Goal: Obtain resource: Download file/media

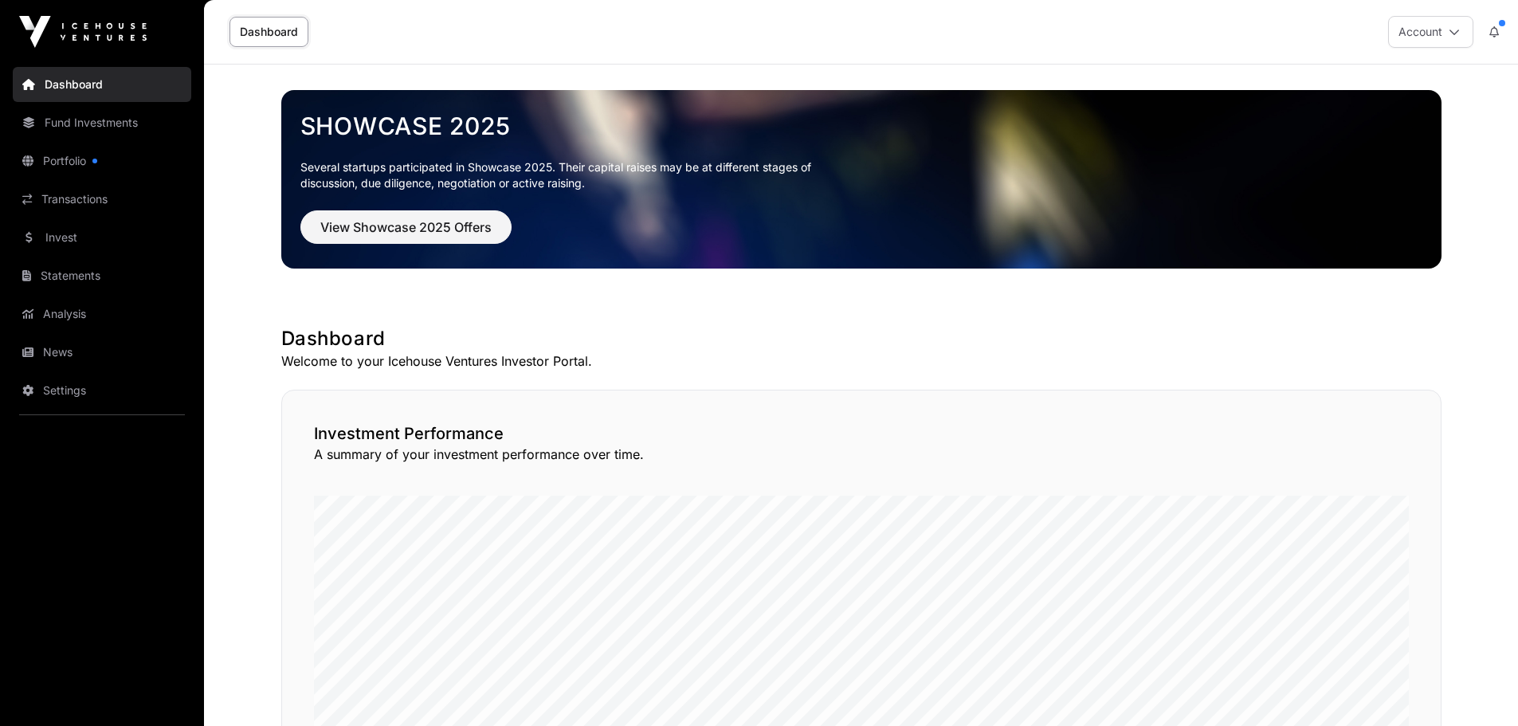
click at [81, 158] on link "Portfolio" at bounding box center [102, 160] width 179 height 35
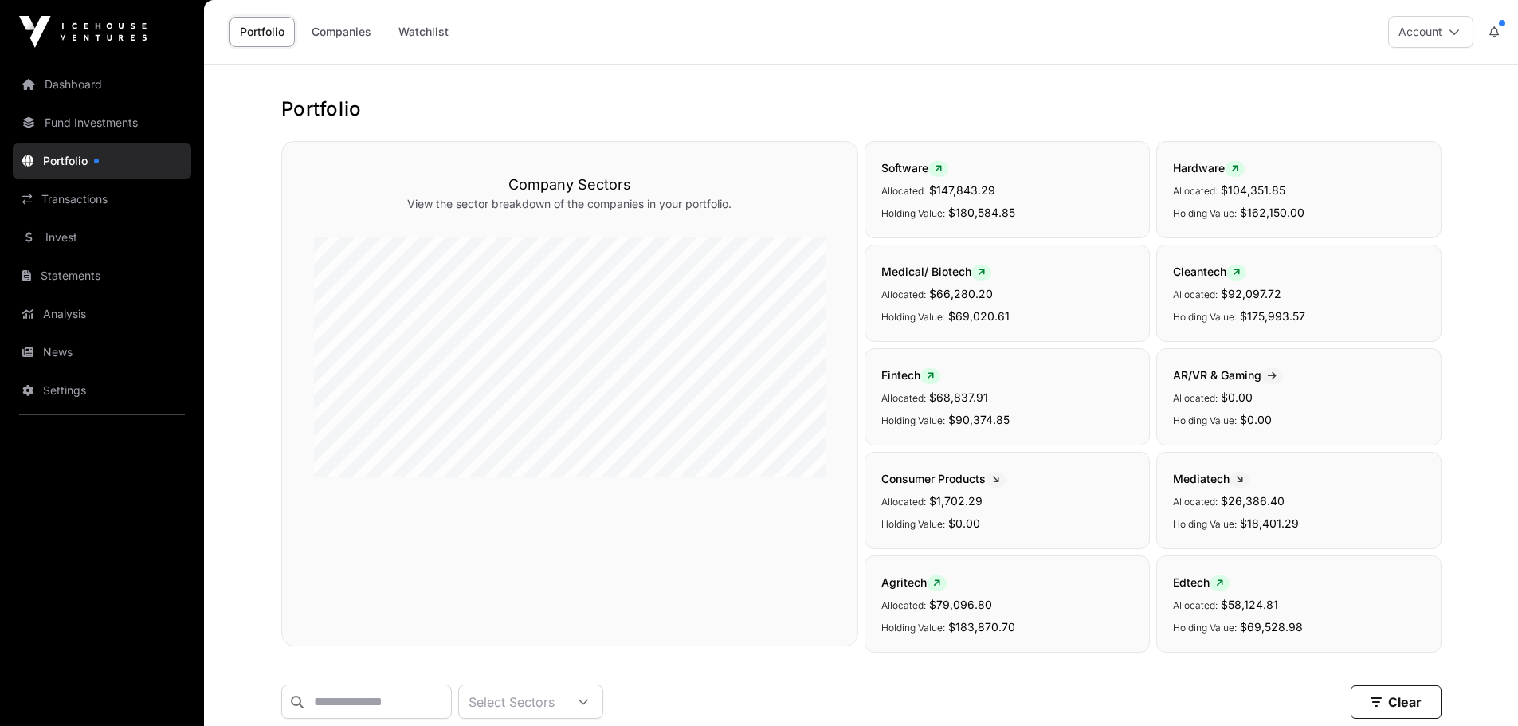
click at [93, 194] on link "Transactions" at bounding box center [102, 199] width 179 height 35
click at [71, 193] on link "Transactions" at bounding box center [102, 199] width 179 height 35
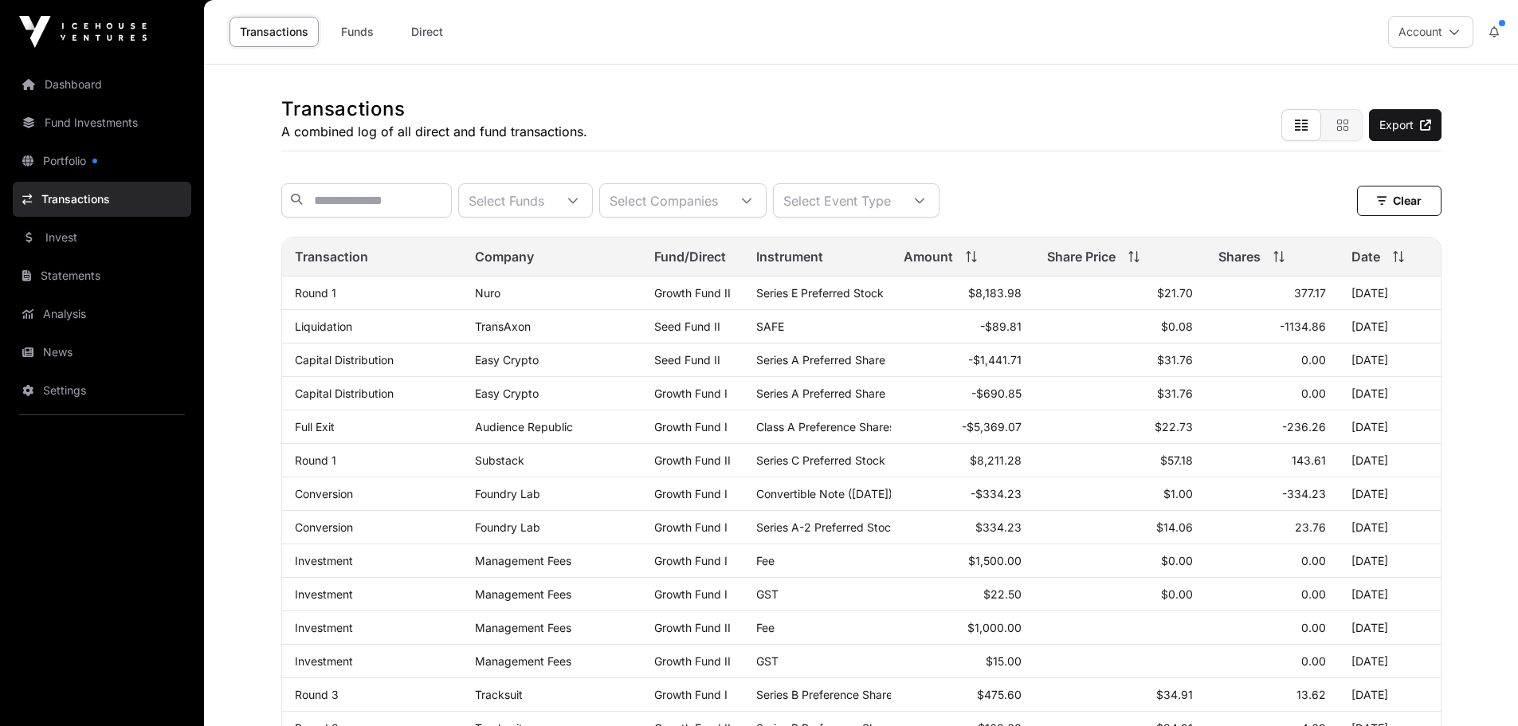
click at [525, 434] on link "Audience Republic" at bounding box center [524, 427] width 98 height 14
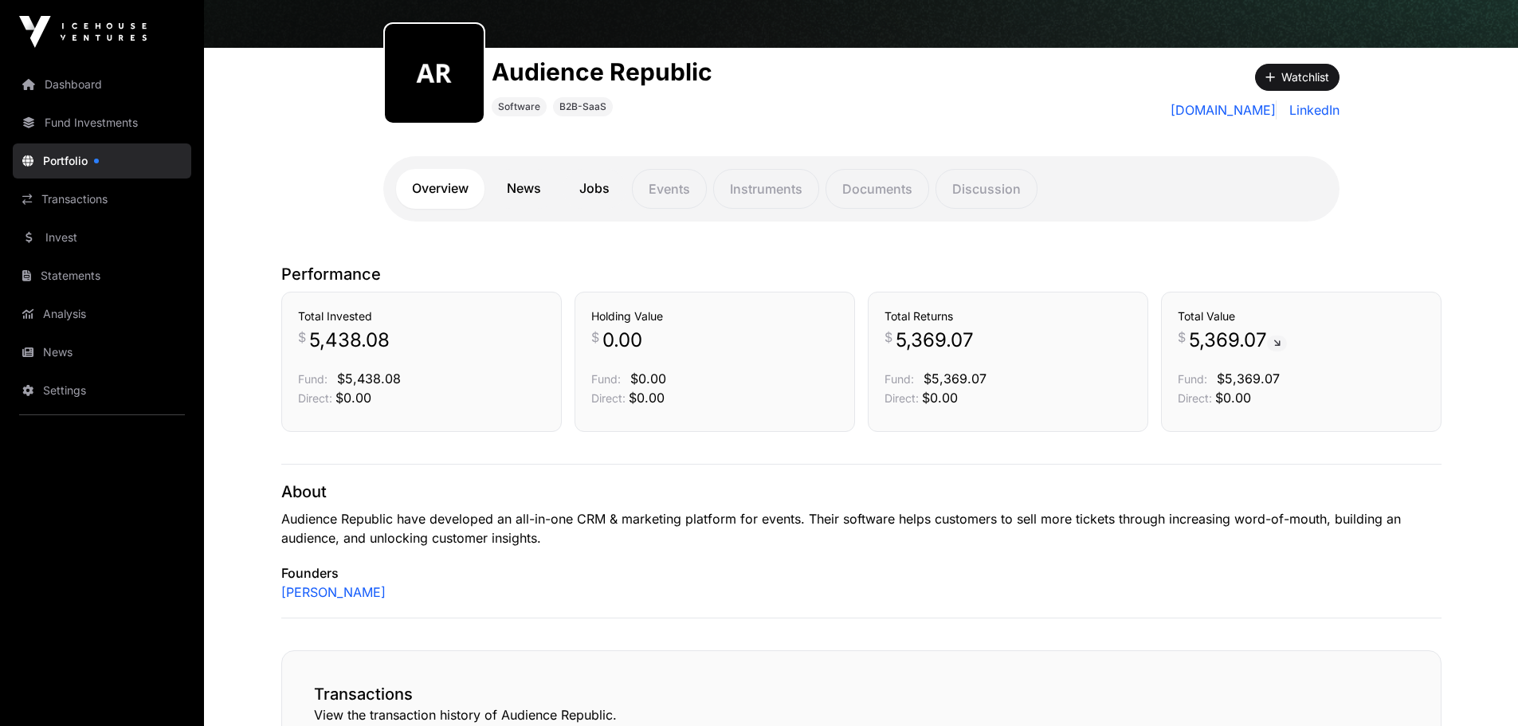
scroll to position [124, 0]
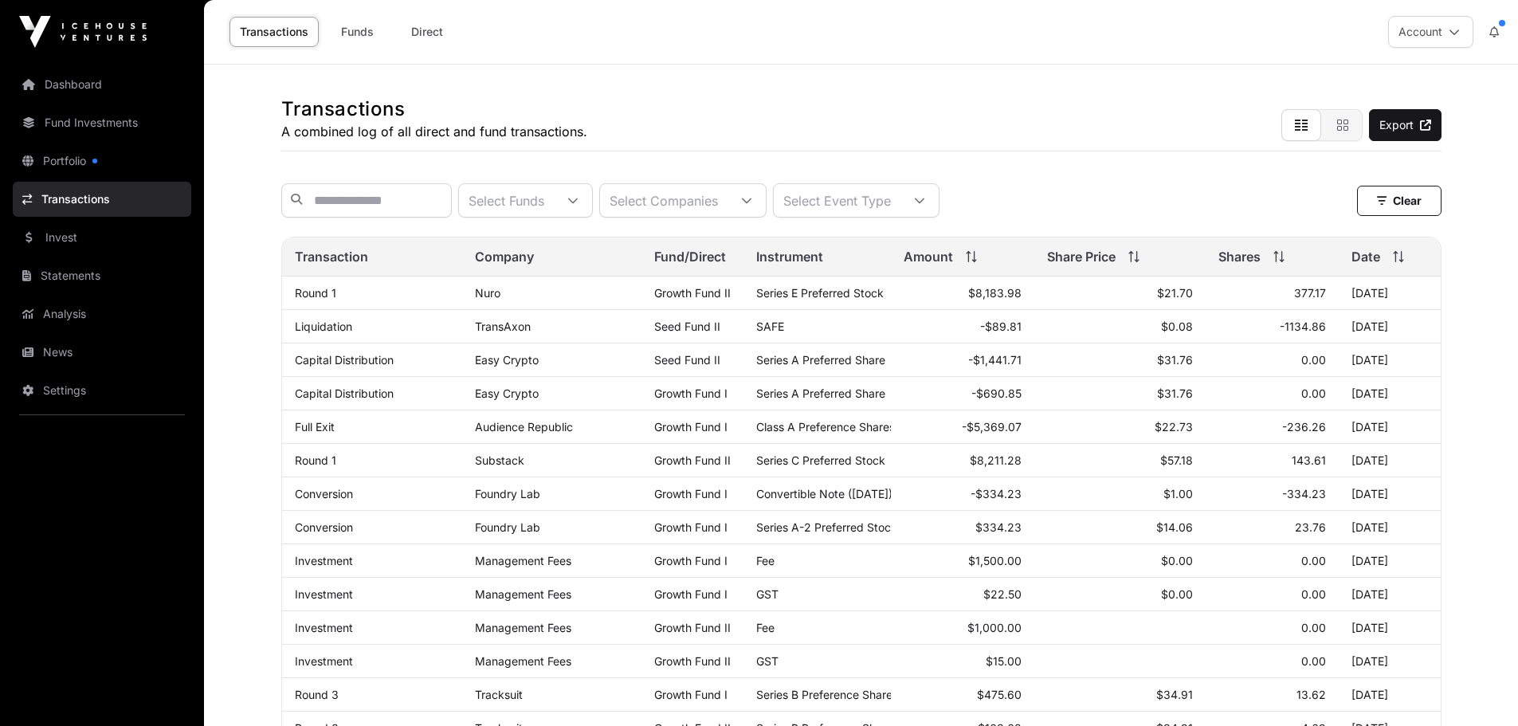
click at [697, 434] on link "Growth Fund I" at bounding box center [690, 427] width 73 height 14
click at [309, 434] on link "Full Exit" at bounding box center [315, 427] width 40 height 14
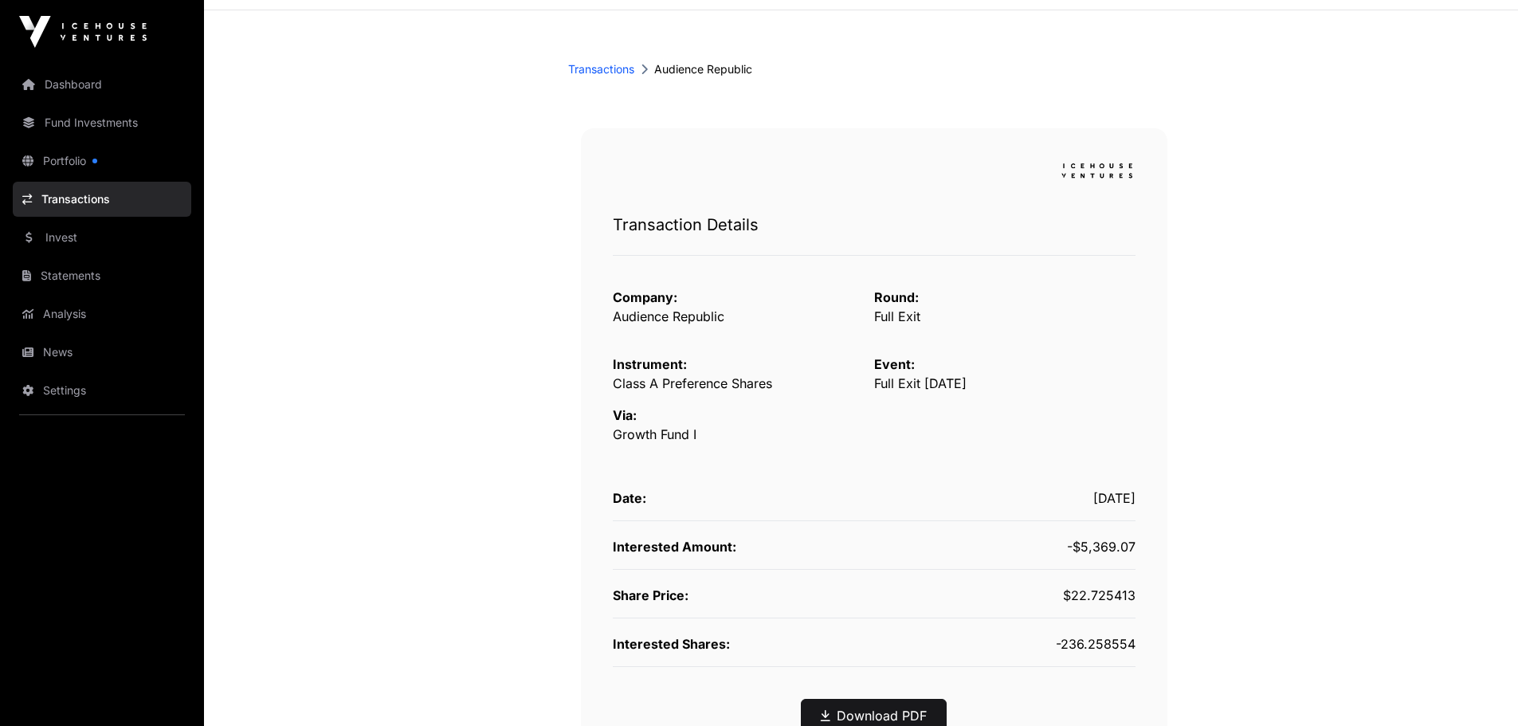
scroll to position [159, 0]
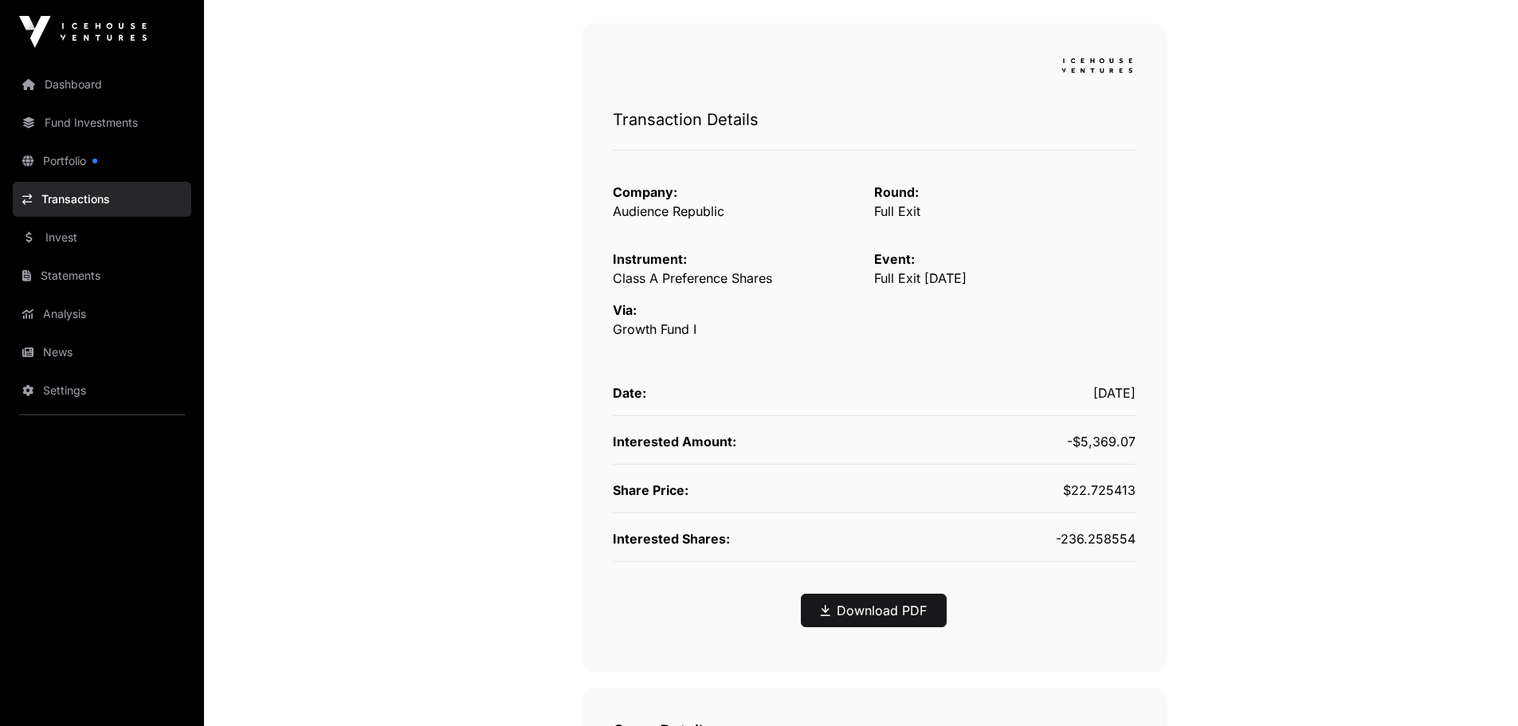
click at [835, 613] on link "Download PDF" at bounding box center [874, 610] width 106 height 19
